Goal: Task Accomplishment & Management: Complete application form

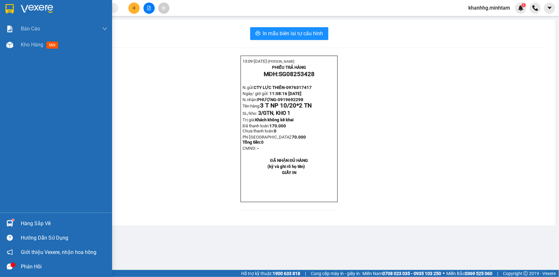
drag, startPoint x: 43, startPoint y: 219, endPoint x: 37, endPoint y: 224, distance: 7.8
click at [40, 221] on div "Hàng sắp về" at bounding box center [64, 224] width 86 height 10
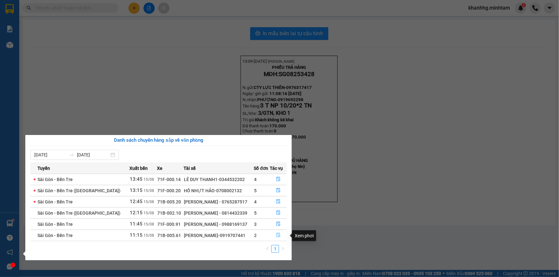
click at [278, 237] on icon "file-done" at bounding box center [278, 235] width 4 height 4
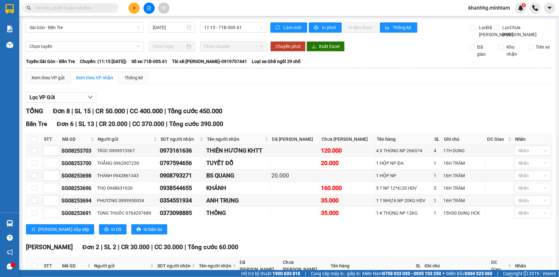
scroll to position [62, 0]
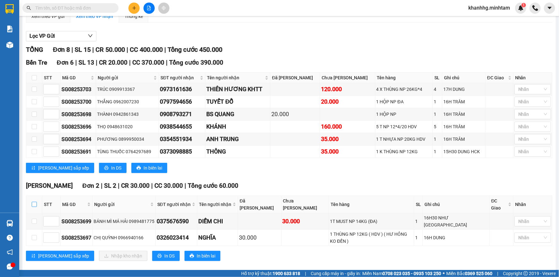
click at [33, 207] on input "checkbox" at bounding box center [34, 204] width 5 height 5
checkbox input "true"
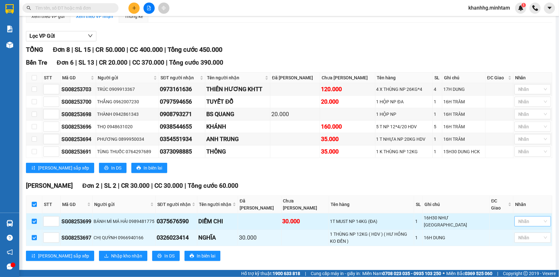
click at [532, 218] on div at bounding box center [529, 222] width 27 height 8
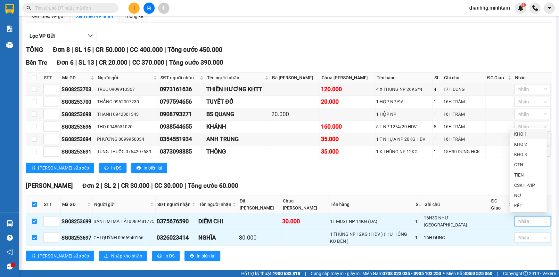
click at [525, 130] on div "KHO 1" at bounding box center [528, 134] width 37 height 10
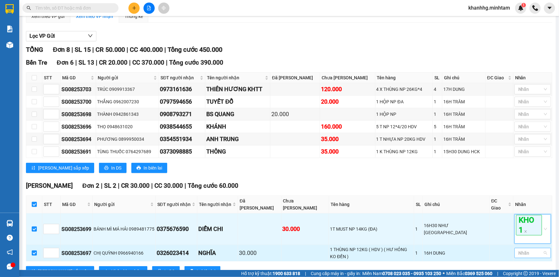
click at [524, 252] on div at bounding box center [529, 254] width 27 height 8
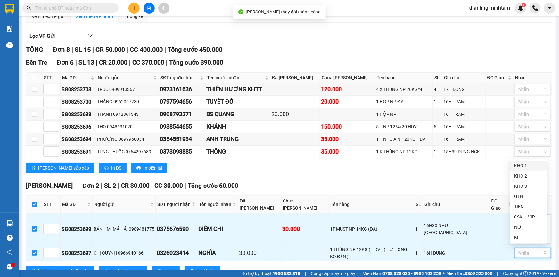
click at [521, 165] on div "KHO 1" at bounding box center [528, 165] width 29 height 7
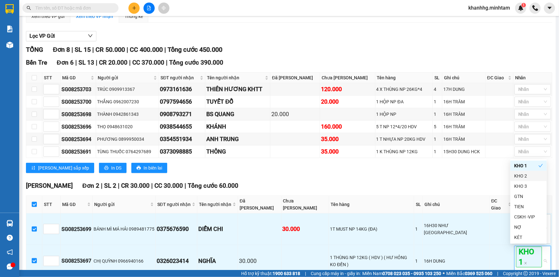
click at [473, 186] on div "TỔNG Đơn 8 | SL 15 | CR 50.000 | CC 400.000 | Tổng cước 450.000 Bến [GEOGRAPHI…" at bounding box center [289, 173] width 526 height 256
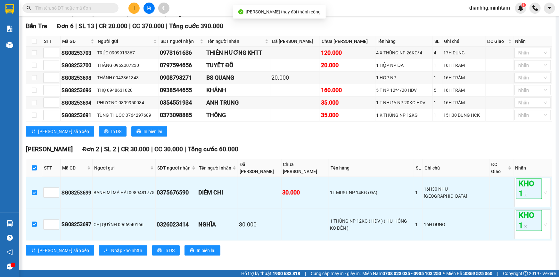
scroll to position [100, 0]
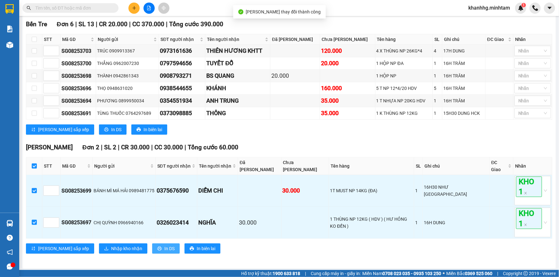
click at [152, 244] on button "In DS" at bounding box center [166, 249] width 28 height 10
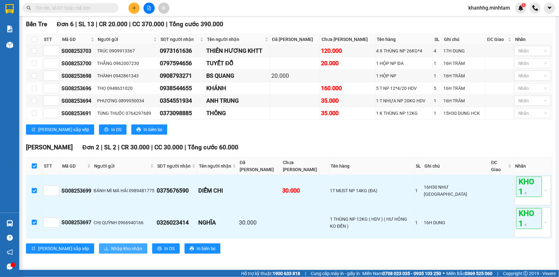
click at [111, 247] on span "Nhập kho nhận" at bounding box center [126, 248] width 31 height 7
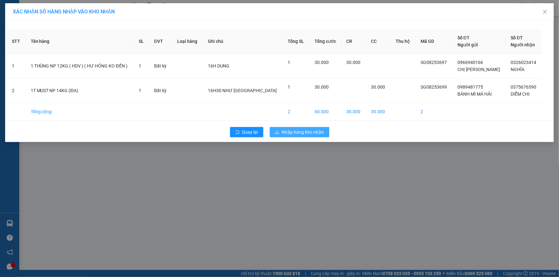
click at [314, 134] on span "Nhập hàng kho nhận" at bounding box center [303, 132] width 42 height 7
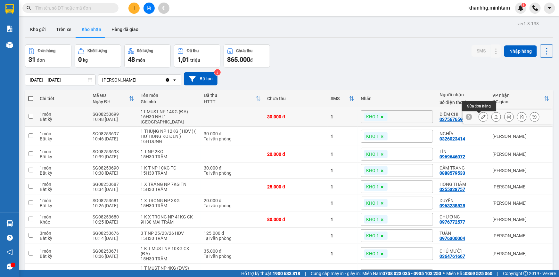
click at [479, 114] on button at bounding box center [483, 116] width 9 height 11
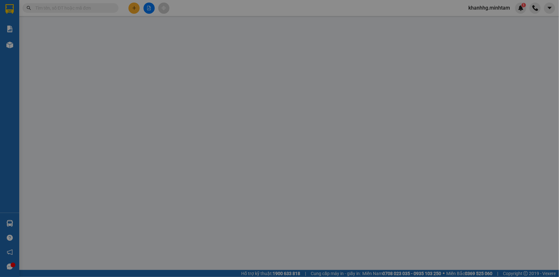
type input "0989481775"
type input "BÁNH MÌ MÁ HẢI"
type input "0375676590"
type input "DIỄM CHI"
type input "30.000"
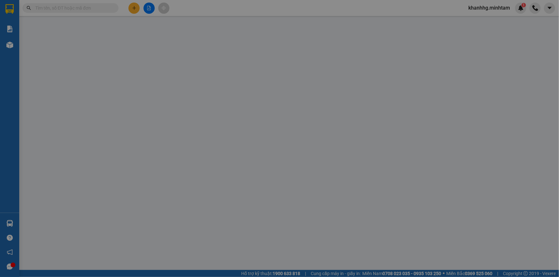
type input "30.000"
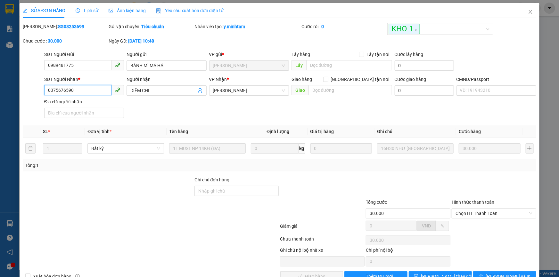
drag, startPoint x: 76, startPoint y: 90, endPoint x: 48, endPoint y: 94, distance: 28.5
click at [48, 94] on input "0375676590" at bounding box center [77, 90] width 67 height 10
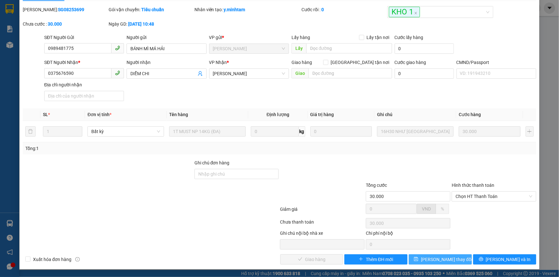
click at [435, 258] on span "[PERSON_NAME] thay đổi" at bounding box center [446, 259] width 51 height 7
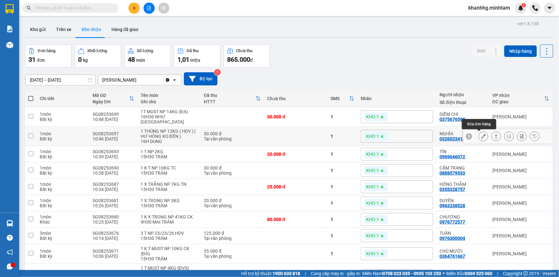
click at [482, 136] on button at bounding box center [483, 136] width 9 height 11
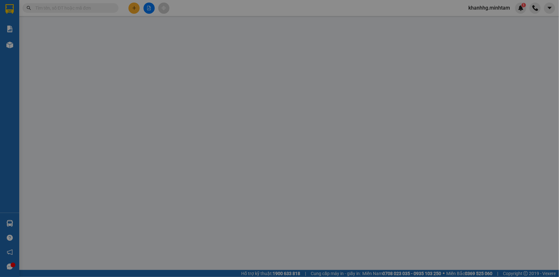
type input "0966940166"
type input "CHỊ [PERSON_NAME]"
type input "0326023414"
type input "NGHĨA"
type input "30.000"
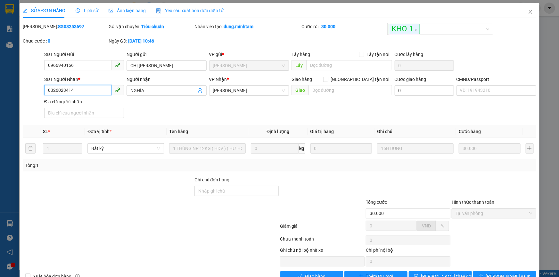
drag, startPoint x: 77, startPoint y: 93, endPoint x: 42, endPoint y: 90, distance: 35.4
click at [42, 90] on div "SĐT Người Nhận * 0326023414 0326023414 Người nhận NGHĨA VP Nhận * Ngã Tư Huyệ…" at bounding box center [279, 98] width 515 height 45
click at [256, 193] on input "Ghi chú đơn hàng" at bounding box center [236, 191] width 85 height 10
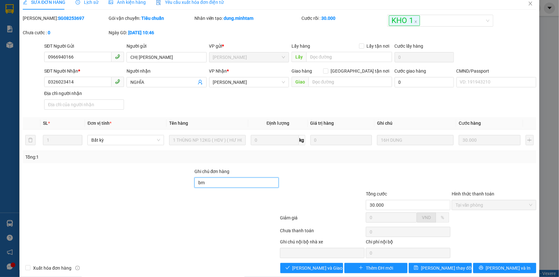
scroll to position [18, 0]
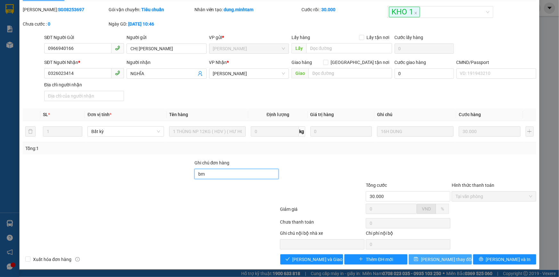
type input "bm"
click at [442, 259] on span "[PERSON_NAME] thay đổi" at bounding box center [446, 259] width 51 height 7
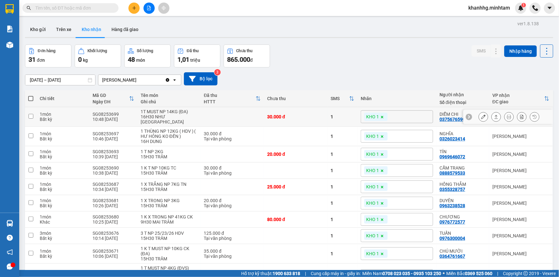
click at [479, 115] on button at bounding box center [483, 116] width 9 height 11
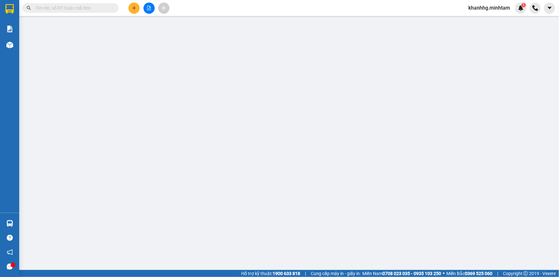
type input "0989481775"
type input "BÁNH MÌ MÁ HẢI"
type input "0375676590"
type input "DIỄM CHI"
type input "30.000"
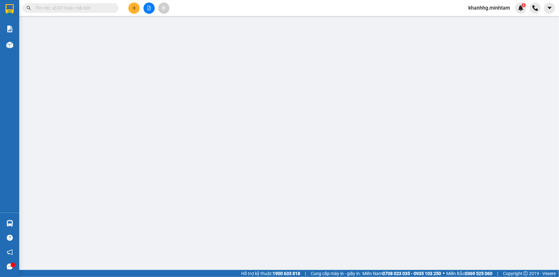
type input "30.000"
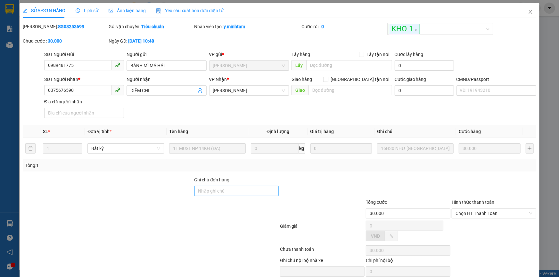
click at [226, 192] on div "SỬA ĐƠN HÀNG Lịch sử Ảnh kiện hàng Yêu cầu xuất hóa đơn điện tử Total Paid Fee …" at bounding box center [279, 138] width 559 height 277
click at [227, 189] on input "Ghi chú đơn hàng" at bounding box center [236, 191] width 85 height 10
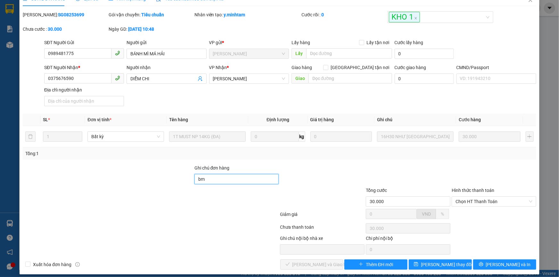
scroll to position [18, 0]
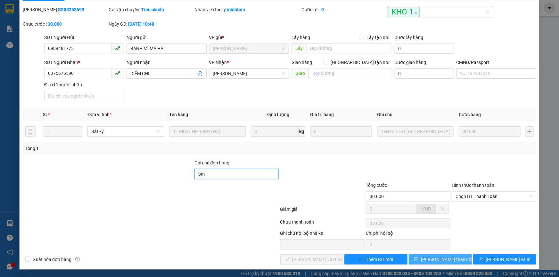
type input "bm"
click at [433, 260] on span "[PERSON_NAME] thay đổi" at bounding box center [446, 259] width 51 height 7
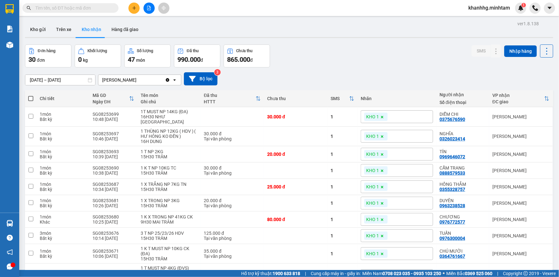
click at [98, 5] on input "text" at bounding box center [73, 7] width 76 height 7
click at [135, 6] on icon "plus" at bounding box center [134, 8] width 4 height 4
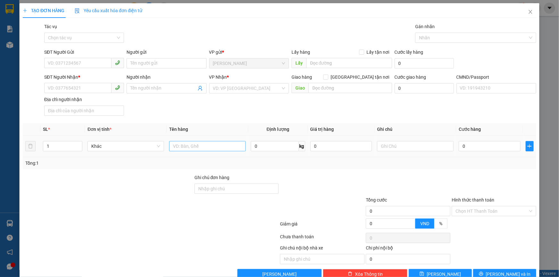
click at [198, 142] on div at bounding box center [207, 146] width 77 height 13
click at [199, 144] on input "text" at bounding box center [207, 146] width 77 height 10
type input "1t np 2kg _hdv"
click at [220, 188] on input "Ghi chú đơn hàng" at bounding box center [236, 189] width 85 height 10
type input "b"
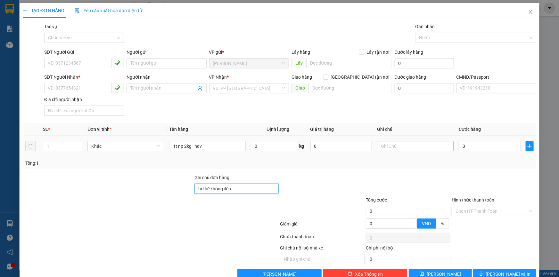
type input "hư bể không đền"
click at [395, 147] on input "text" at bounding box center [415, 146] width 77 height 10
type input "18h khanh"
click at [461, 146] on input "0" at bounding box center [490, 146] width 62 height 10
type input "002"
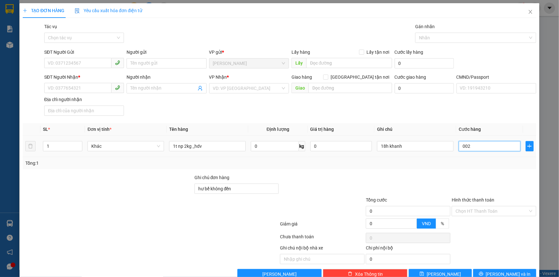
type input "2"
type input "0.020"
type input "20"
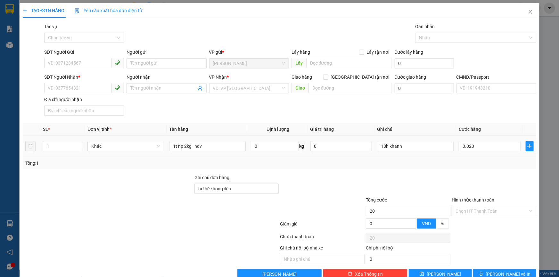
type input "20.000"
click at [444, 175] on div at bounding box center [408, 185] width 86 height 22
click at [57, 63] on input "SĐT Người Gửi" at bounding box center [77, 63] width 67 height 10
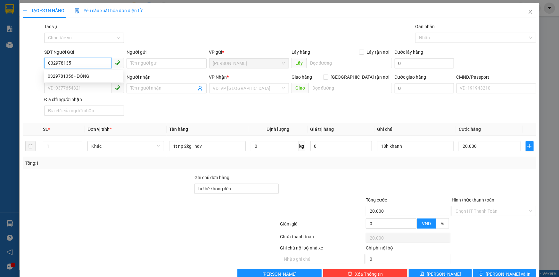
type input "0329781356"
click at [77, 73] on div "0329781356 - ĐÔNG" at bounding box center [83, 76] width 71 height 7
type input "ĐÔNG"
type input "0906389169"
type input "ANH ĐÔNG"
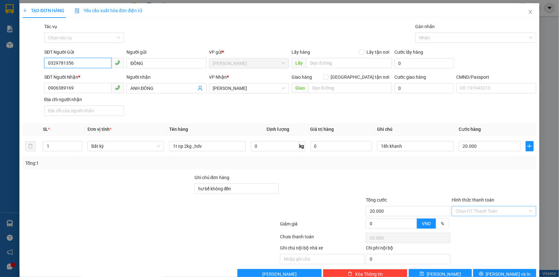
type input "0329781356"
click at [481, 209] on input "Hình thức thanh toán" at bounding box center [492, 212] width 72 height 10
click at [462, 222] on div "Tại văn phòng" at bounding box center [490, 224] width 76 height 7
type input "0"
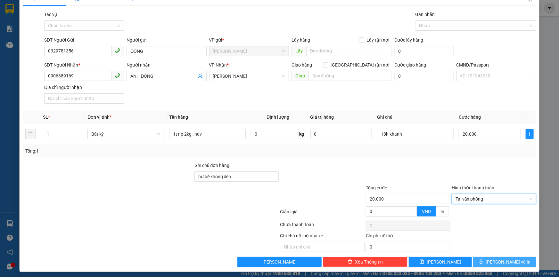
scroll to position [15, 0]
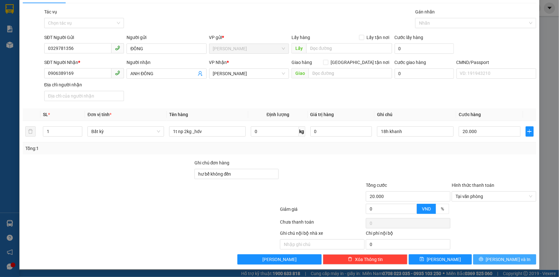
drag, startPoint x: 497, startPoint y: 260, endPoint x: 493, endPoint y: 257, distance: 5.2
click at [496, 259] on span "[PERSON_NAME] và In" at bounding box center [508, 259] width 45 height 7
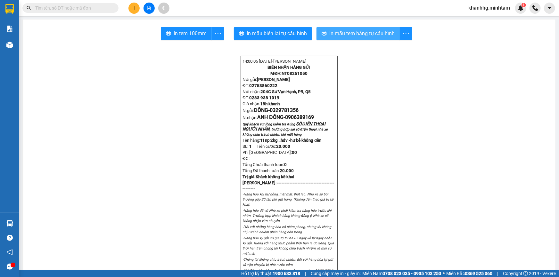
click at [371, 33] on span "In mẫu tem hàng tự cấu hình" at bounding box center [361, 33] width 65 height 8
click at [215, 33] on icon "more" at bounding box center [218, 34] width 8 height 8
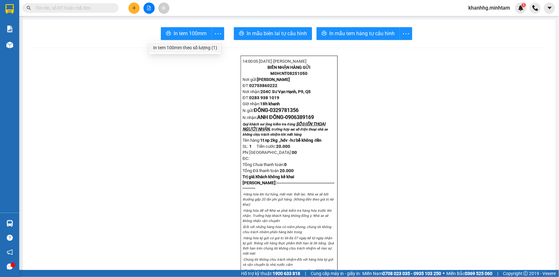
click at [203, 45] on div "In tem 100mm theo số lượng (1)" at bounding box center [185, 47] width 64 height 7
click at [192, 49] on div "In tem 100mm theo số lượng (1)" at bounding box center [185, 47] width 64 height 7
click at [70, 9] on input "text" at bounding box center [73, 7] width 76 height 7
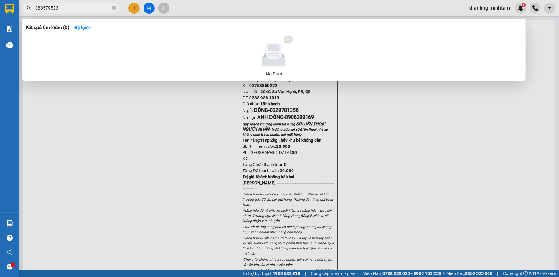
click at [41, 5] on input "088579533" at bounding box center [73, 7] width 76 height 7
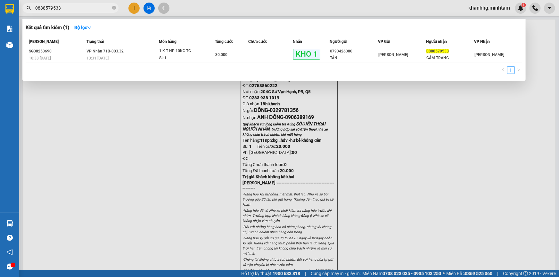
type input "0888579533"
click at [426, 51] on span "0888579533" at bounding box center [437, 51] width 22 height 4
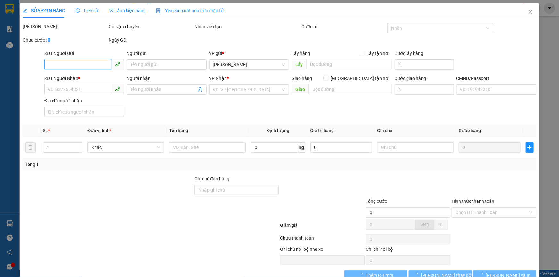
type input "0793426080"
type input "TÂN"
type input "0888579533"
type input "CẨM TRANG"
type input "HƯ, DẬP TRÁI CÂY K ĐỀN, ĐG"
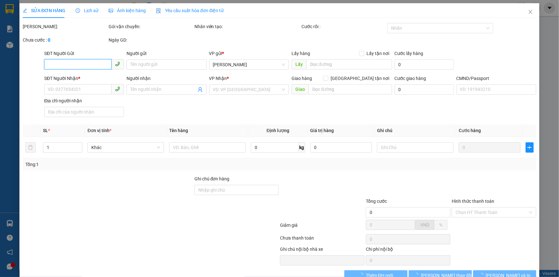
type input "30.000"
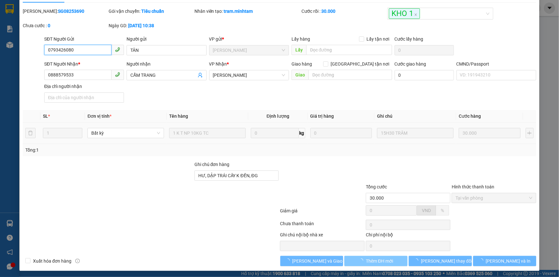
scroll to position [18, 0]
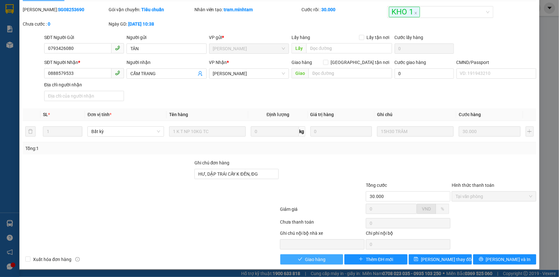
click at [313, 259] on span "Giao hàng" at bounding box center [315, 259] width 21 height 7
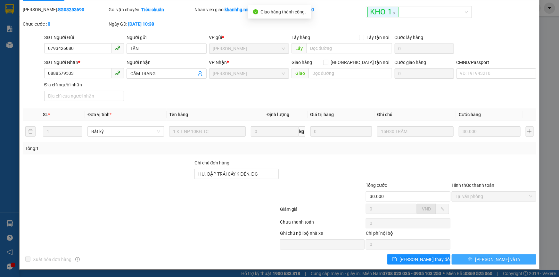
click at [483, 260] on button "[PERSON_NAME] và In" at bounding box center [494, 260] width 85 height 10
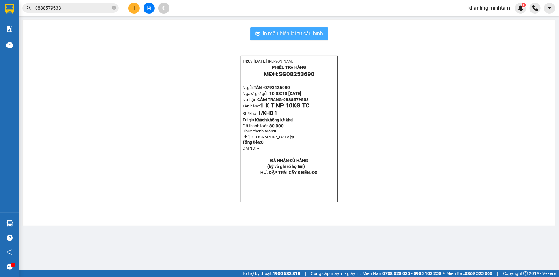
click at [293, 28] on button "In mẫu biên lai tự cấu hình" at bounding box center [289, 33] width 78 height 13
